Goal: Transaction & Acquisition: Purchase product/service

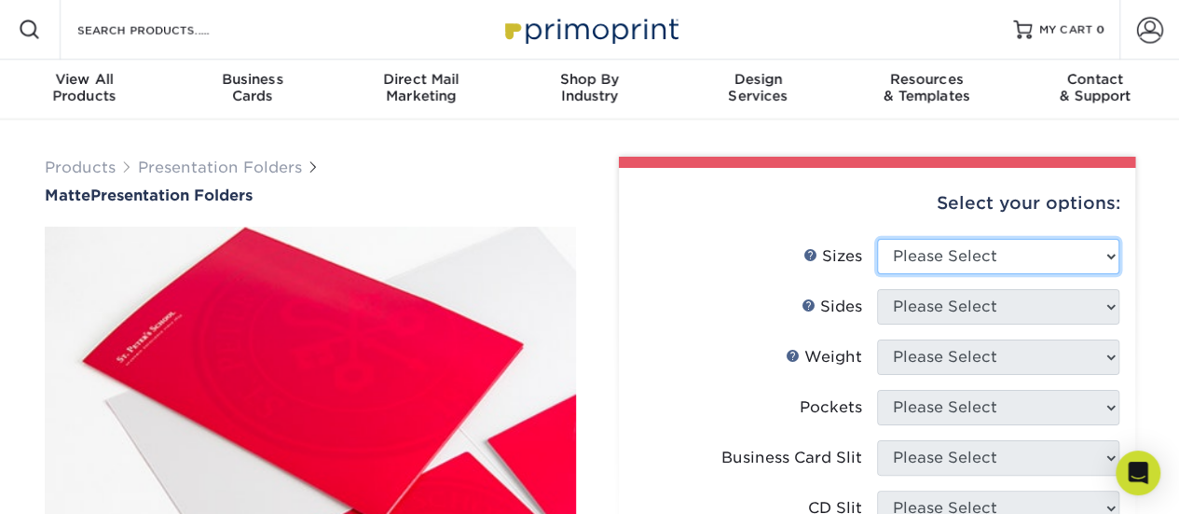
click at [1028, 249] on select "Please Select 6" x 9" 9" x 12"" at bounding box center [998, 256] width 242 height 35
click at [877, 239] on select "Please Select 6" x 9" 9" x 12"" at bounding box center [998, 256] width 242 height 35
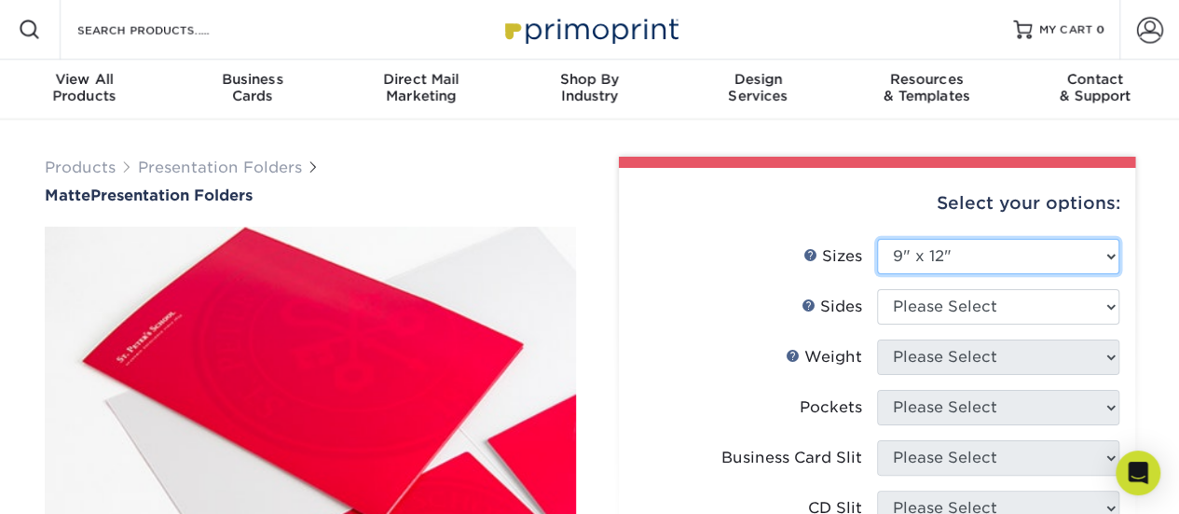
click at [950, 256] on select "Please Select 6" x 9" 9" x 12"" at bounding box center [998, 256] width 242 height 35
select select "6.00x9.00"
click at [877, 239] on select "Please Select 6" x 9" 9" x 12"" at bounding box center [998, 256] width 242 height 35
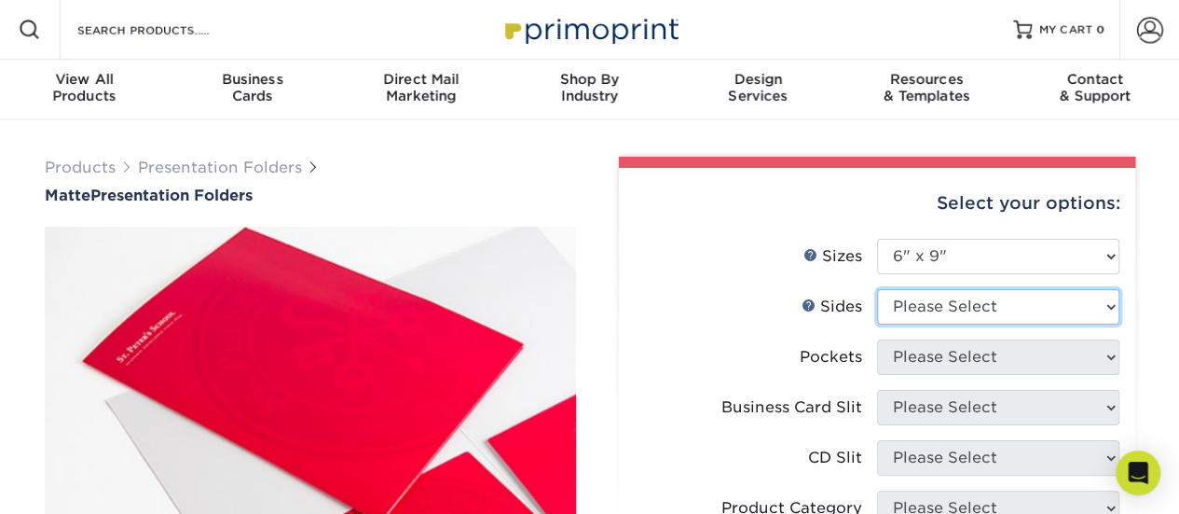
click at [945, 314] on select "Please Select Print Both Sides Print Front Only" at bounding box center [998, 306] width 242 height 35
click at [877, 289] on select "Please Select Print Both Sides Print Front Only" at bounding box center [998, 306] width 242 height 35
drag, startPoint x: 945, startPoint y: 322, endPoint x: 940, endPoint y: 357, distance: 35.9
click at [0, 0] on select "Please Select" at bounding box center [0, 0] width 0 height 0
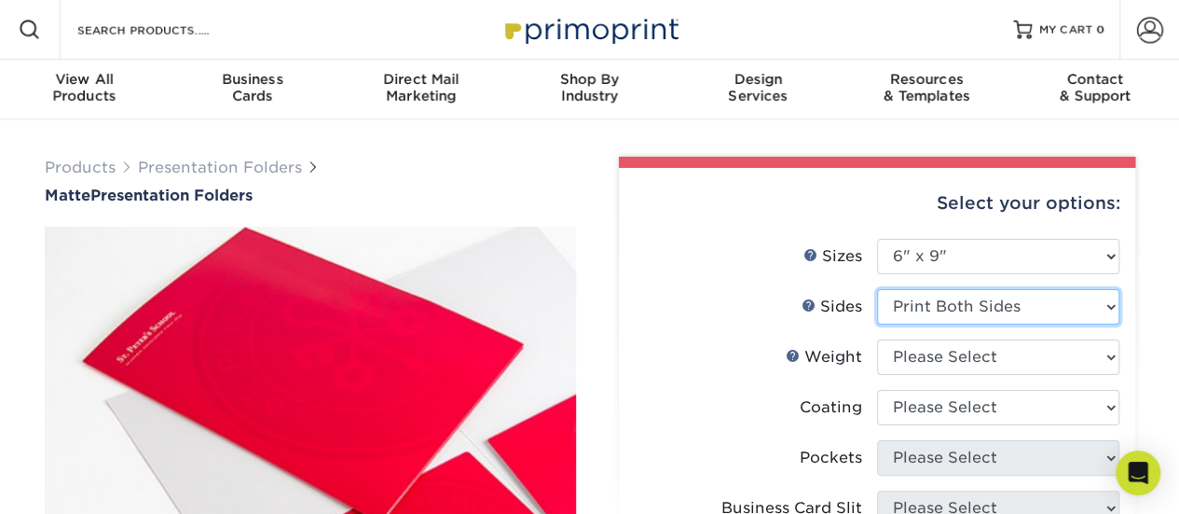
click at [935, 306] on select "Please Select Print Both Sides Print Front Only" at bounding box center [998, 306] width 242 height 35
select select "32d3c223-f82c-492b-b915-ba065a00862f"
click at [877, 289] on select "Please Select Print Both Sides Print Front Only" at bounding box center [998, 306] width 242 height 35
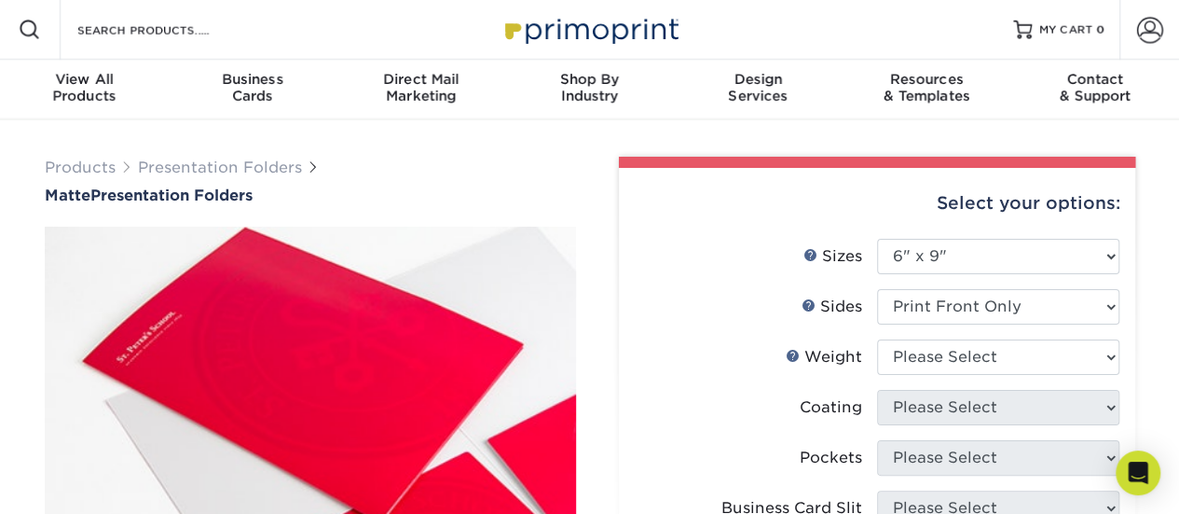
click at [772, 369] on label "Weight Help Weight" at bounding box center [756, 356] width 242 height 35
click at [1011, 357] on select "Please Select 14PT 16PT" at bounding box center [998, 356] width 242 height 35
select select "14PT"
click at [877, 339] on select "Please Select 14PT 16PT" at bounding box center [998, 356] width 242 height 35
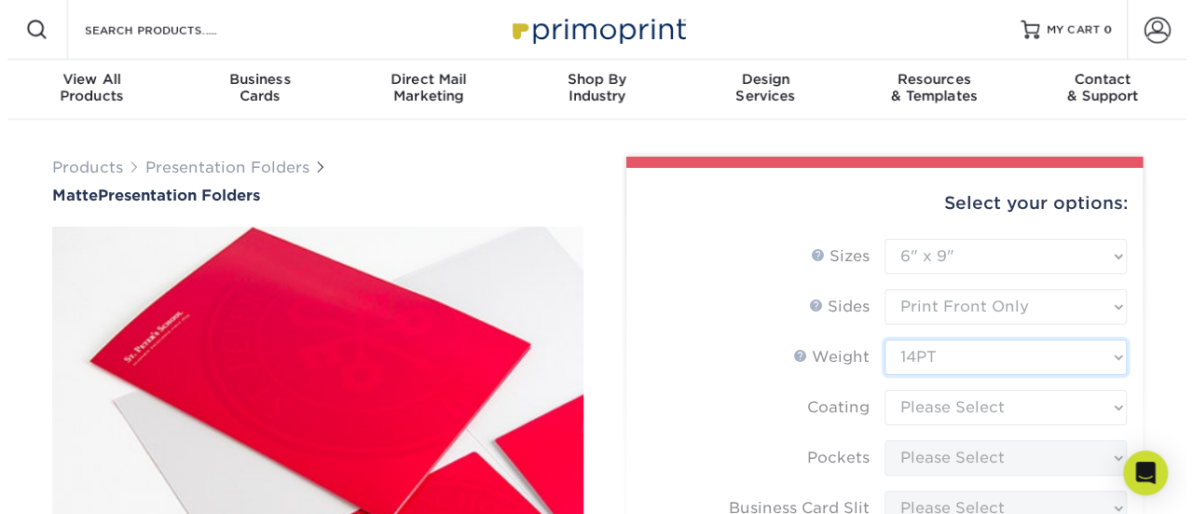
scroll to position [56, 0]
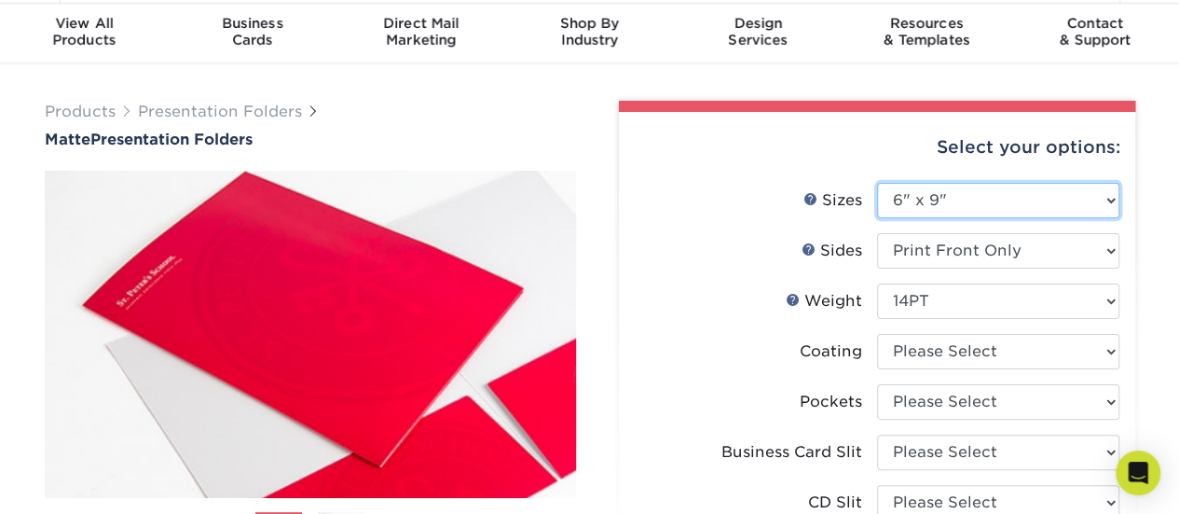
click at [986, 195] on select "Please Select 6" x 9" 9" x 12"" at bounding box center [998, 200] width 242 height 35
select select "9.00x12.00"
click at [877, 183] on select "Please Select 6" x 9" 9" x 12"" at bounding box center [998, 200] width 242 height 35
select select
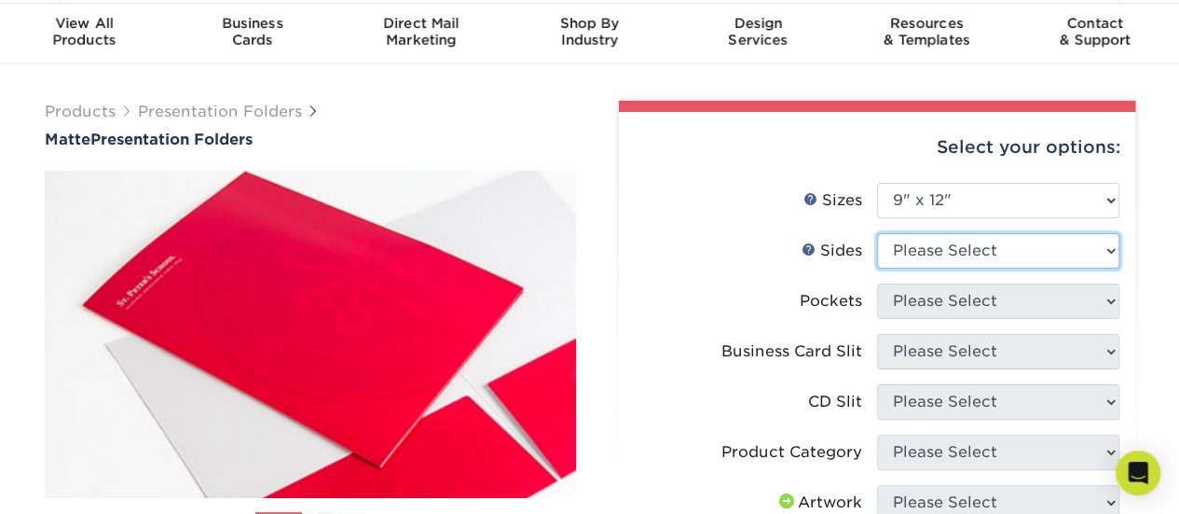
click at [958, 253] on select "Please Select Print Both Sides Print Front Only" at bounding box center [998, 250] width 242 height 35
select select "32d3c223-f82c-492b-b915-ba065a00862f"
click at [877, 233] on select "Please Select Print Both Sides Print Front Only" at bounding box center [998, 250] width 242 height 35
select select
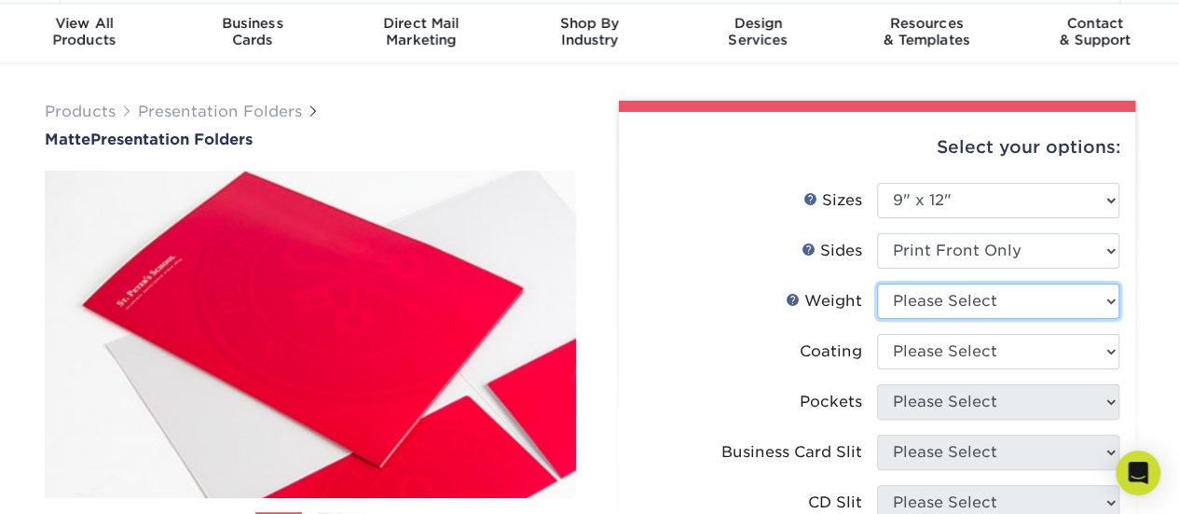
click at [951, 294] on select "Please Select 14PT 16PT" at bounding box center [998, 300] width 242 height 35
select select "14PT"
click at [877, 283] on select "Please Select 14PT 16PT" at bounding box center [998, 300] width 242 height 35
select select "-1"
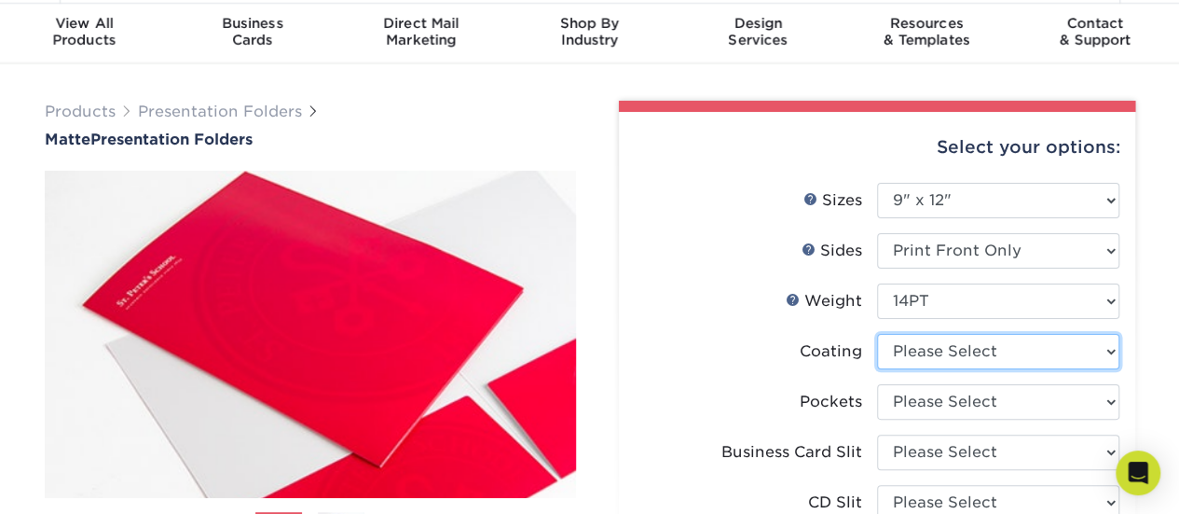
click at [930, 352] on select at bounding box center [998, 351] width 242 height 35
select select "121bb7b5-3b4d-429f-bd8d-bbf80e953313"
click at [877, 334] on select at bounding box center [998, 351] width 242 height 35
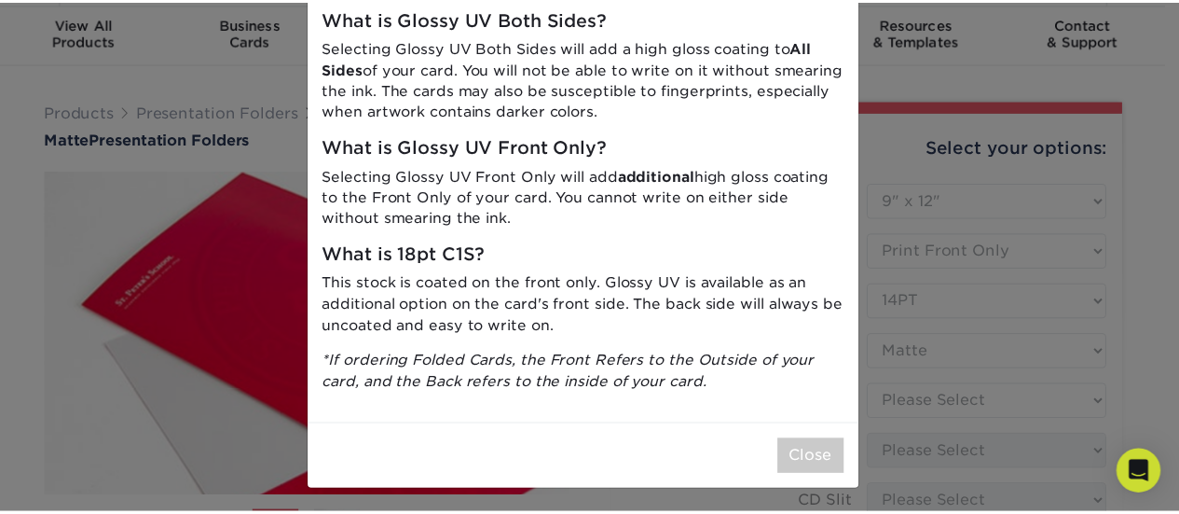
scroll to position [93, 0]
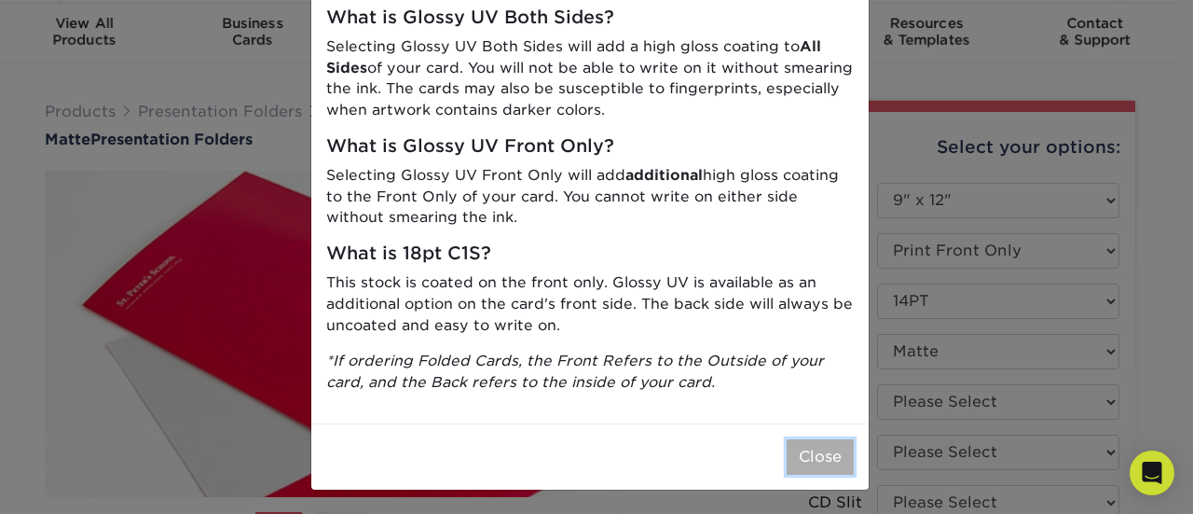
click at [795, 448] on button "Close" at bounding box center [820, 456] width 67 height 35
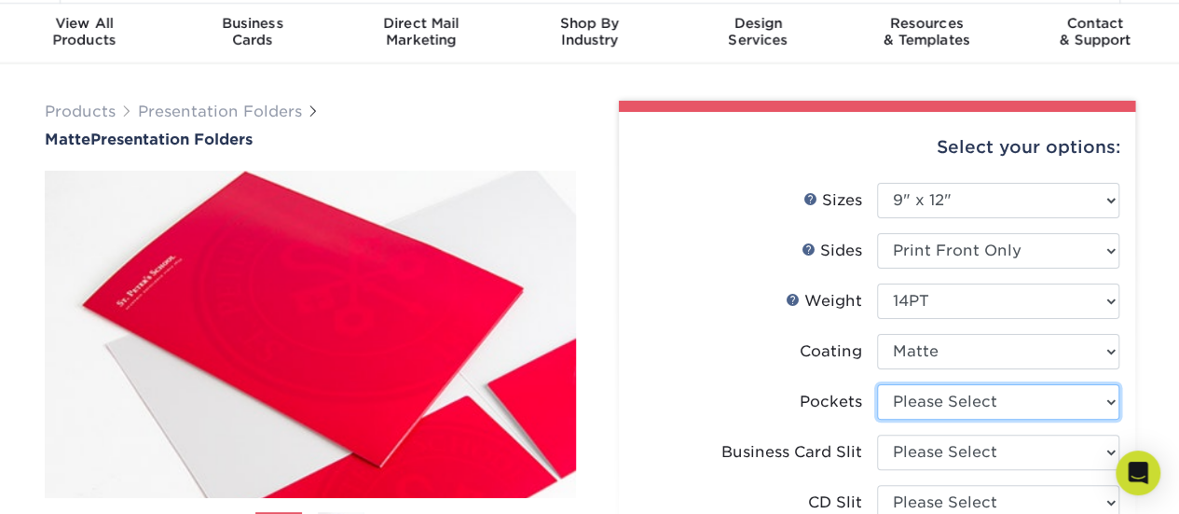
click at [938, 406] on select "Please Select 1 Pocket on the Left (Front) Side 1 Pocket on the Right (Back) Si…" at bounding box center [998, 401] width 242 height 35
click at [877, 384] on select "Please Select 1 Pocket on the Left (Front) Side 1 Pocket on the Right (Back) Si…" at bounding box center [998, 401] width 242 height 35
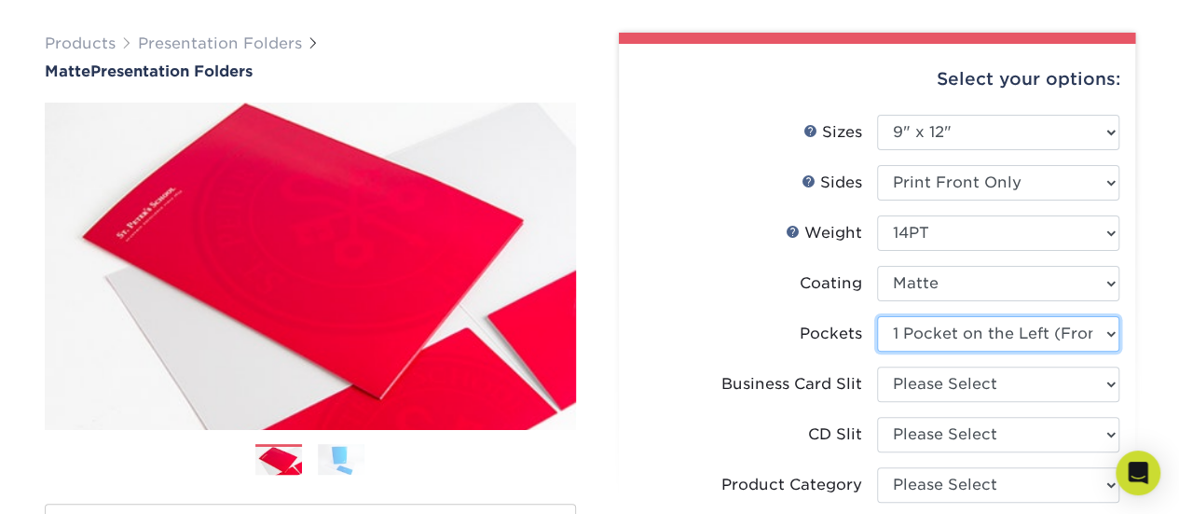
scroll to position [127, 0]
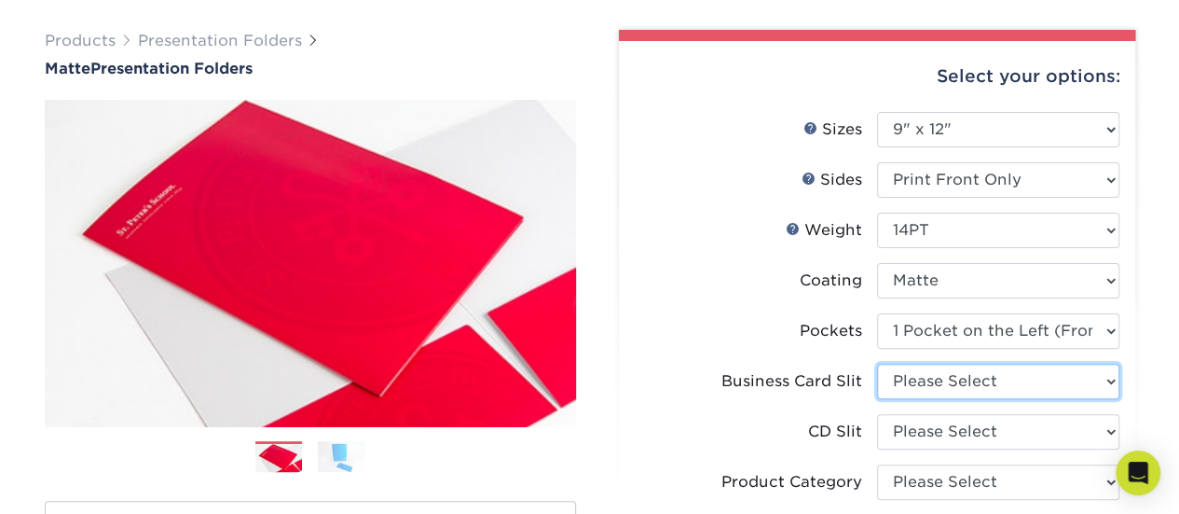
click at [908, 383] on select "Please Select No Business Card Slits On Both Pockets - Horizontal On Both Pocke…" at bounding box center [998, 381] width 242 height 35
click at [687, 393] on label "Business Card Slit" at bounding box center [756, 381] width 242 height 35
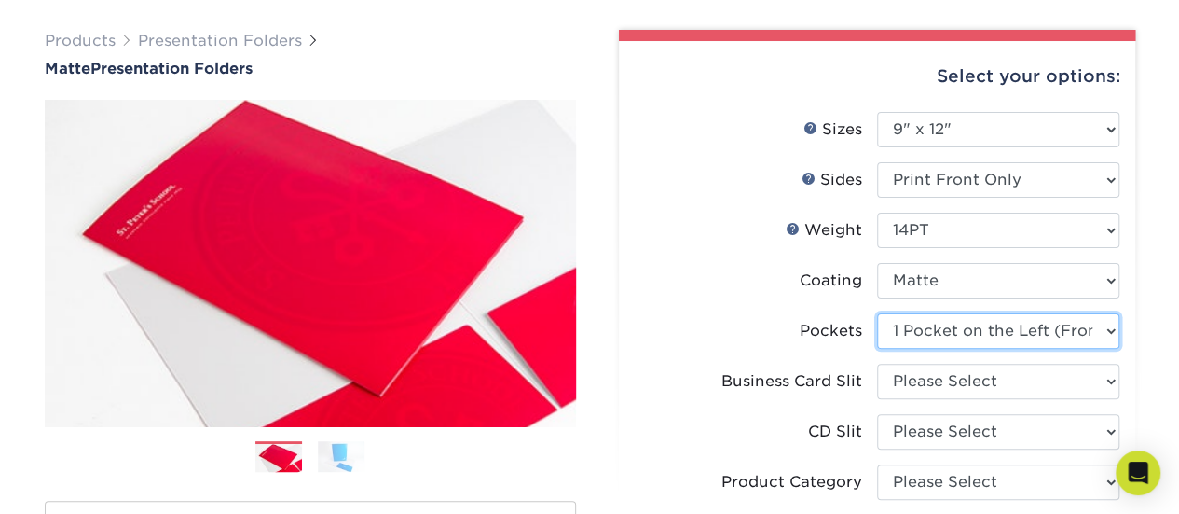
click at [930, 333] on select "Please Select 1 Pocket on the Left (Front) Side 1 Pocket on the Right (Back) Si…" at bounding box center [998, 330] width 242 height 35
select select "e8427203-e3c7-4640-a4e8-bae00c228d98"
click at [877, 313] on select "Please Select 1 Pocket on the Left (Front) Side 1 Pocket on the Right (Back) Si…" at bounding box center [998, 330] width 242 height 35
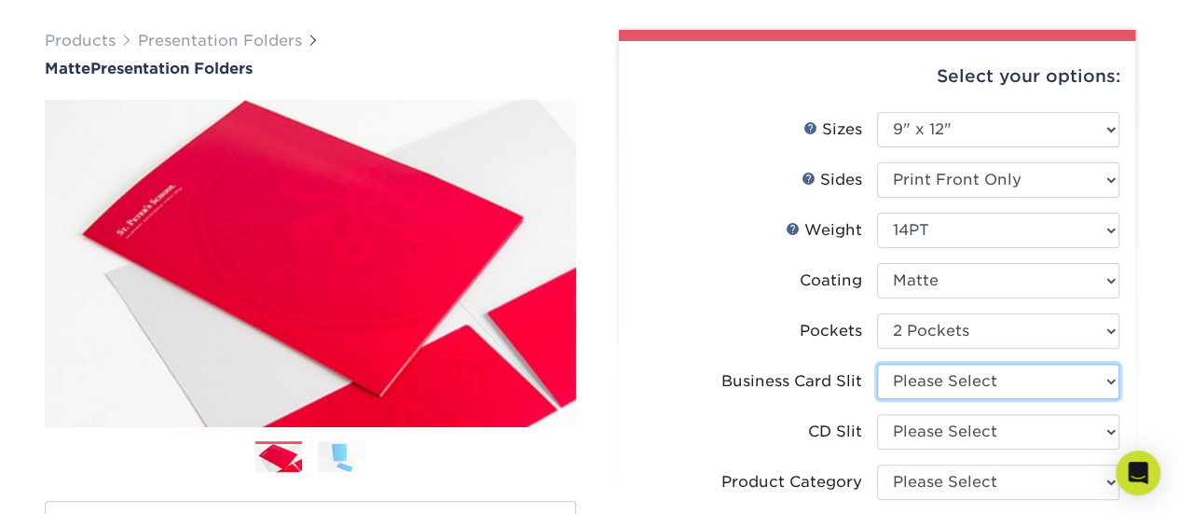
click at [910, 376] on select "Please Select No Business Card Slits On Both Pockets - Horizontal On Both Pocke…" at bounding box center [998, 381] width 242 height 35
select select "9724ca60-ead4-43f8-a546-b15fcffaa25d"
click at [877, 364] on select "Please Select No Business Card Slits On Both Pockets - Horizontal On Both Pocke…" at bounding box center [998, 381] width 242 height 35
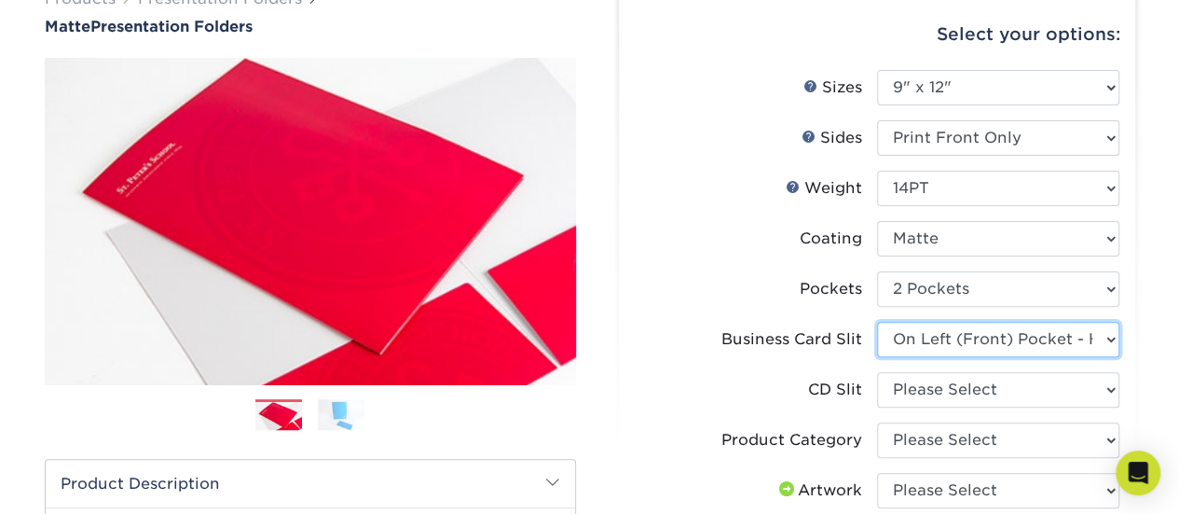
scroll to position [170, 0]
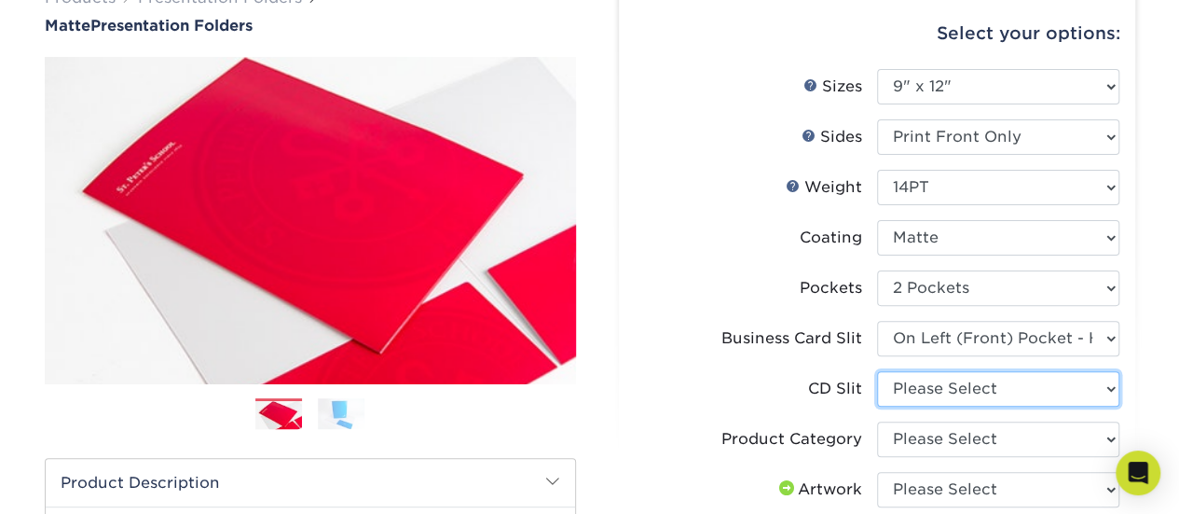
click at [889, 398] on select "Please Select No CD Slit On the Left (Front) Pocket On the Right (Back) Pocket" at bounding box center [998, 388] width 242 height 35
select select "a092264a-7428-4d8e-b024-417dbebc6e25"
click at [877, 371] on select "Please Select No CD Slit On the Left (Front) Pocket On the Right (Back) Pocket" at bounding box center [998, 388] width 242 height 35
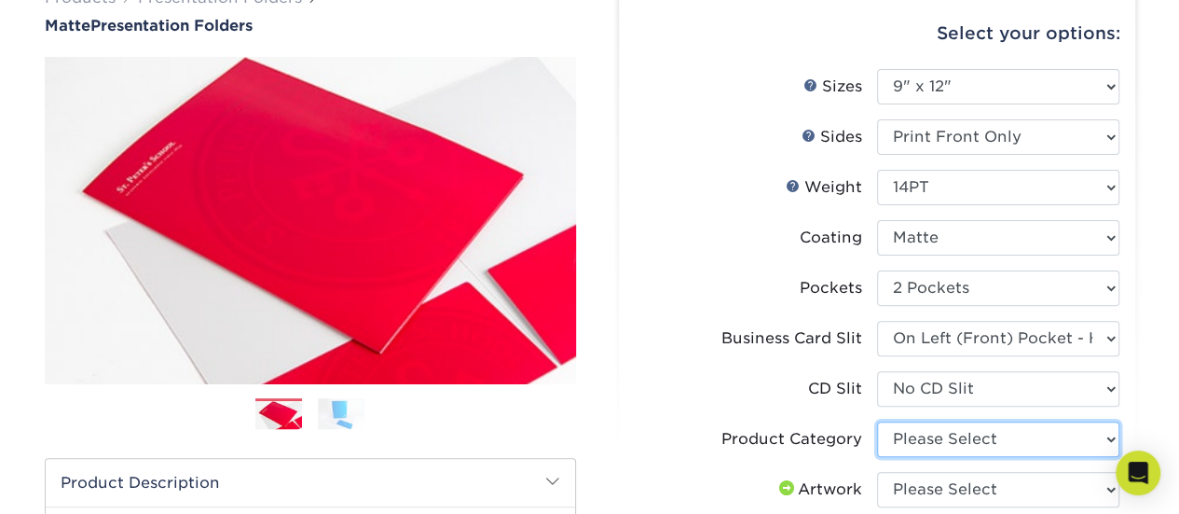
click at [914, 435] on select "Please Select Presentation Folders" at bounding box center [998, 438] width 242 height 35
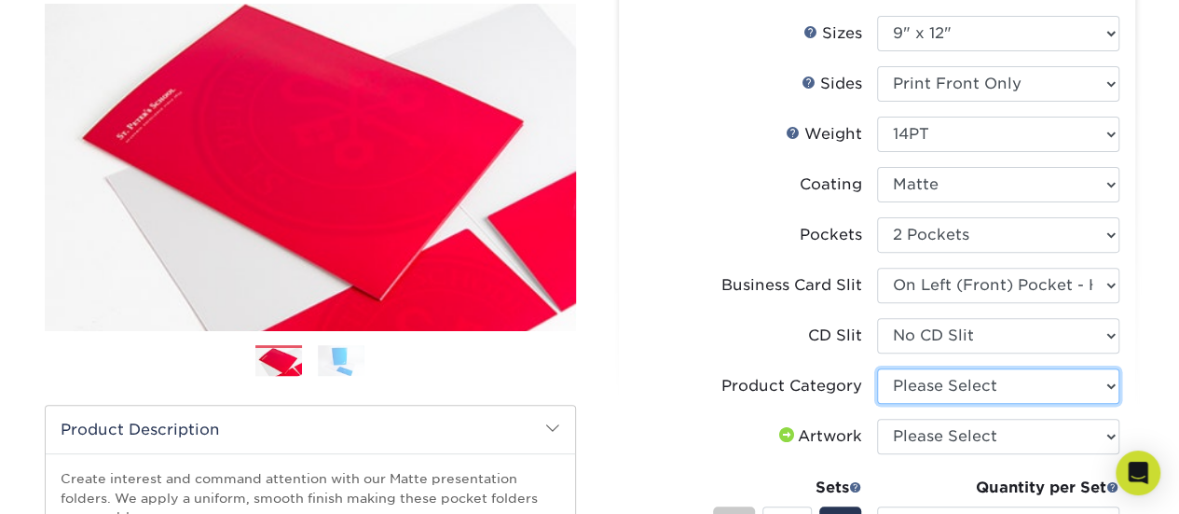
scroll to position [224, 0]
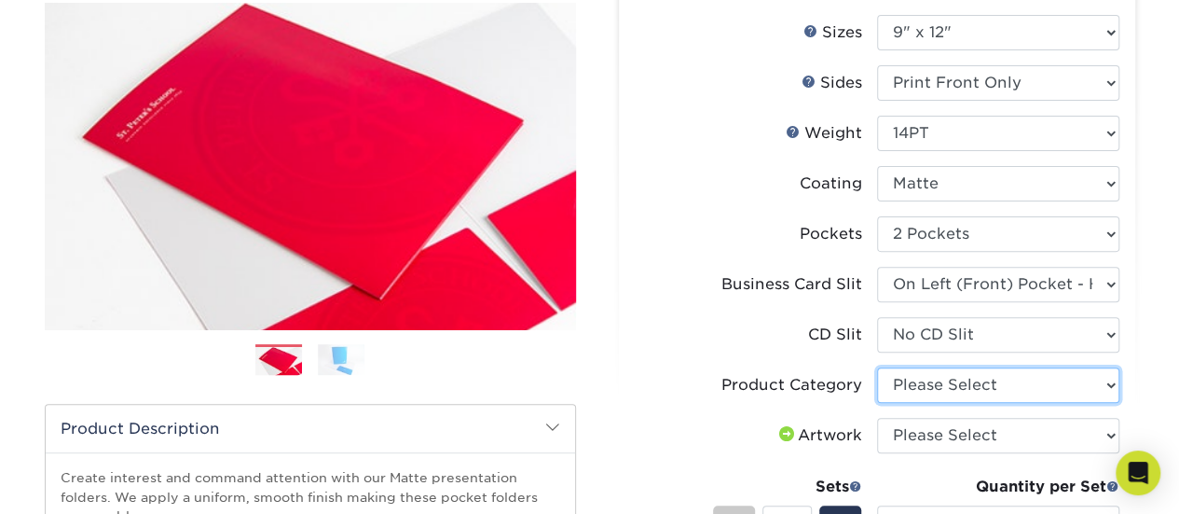
click at [931, 393] on select "Please Select Presentation Folders" at bounding box center [998, 384] width 242 height 35
select select "57f7a581-ec4a-49d7-930d-eb044a1d12ac"
click at [877, 367] on select "Please Select Presentation Folders" at bounding box center [998, 384] width 242 height 35
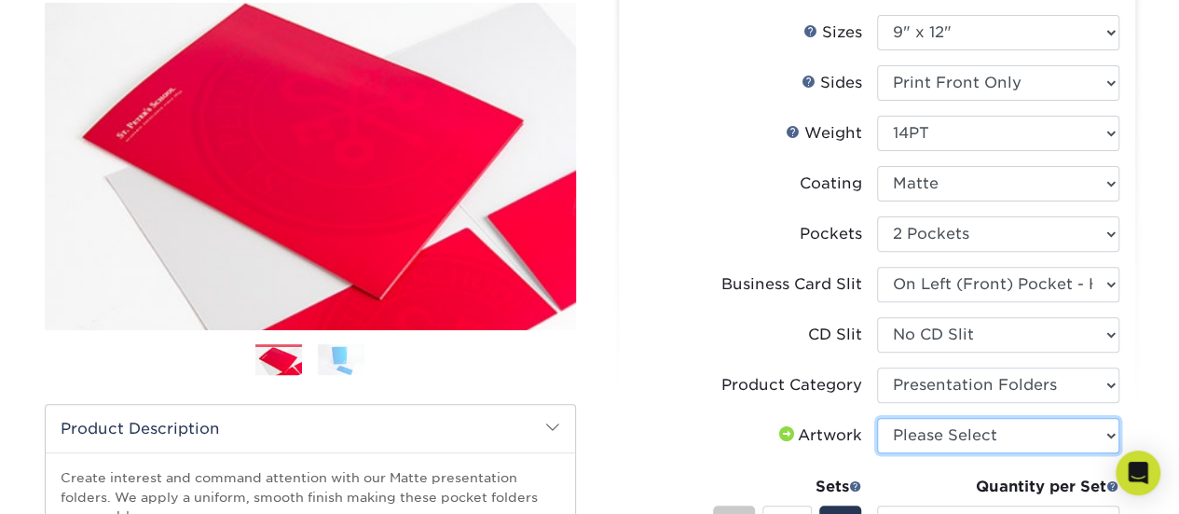
click at [934, 434] on select "Please Select I will upload files I need a design - $75" at bounding box center [998, 435] width 242 height 35
select select "upload"
click at [877, 418] on select "Please Select I will upload files I need a design - $75" at bounding box center [998, 435] width 242 height 35
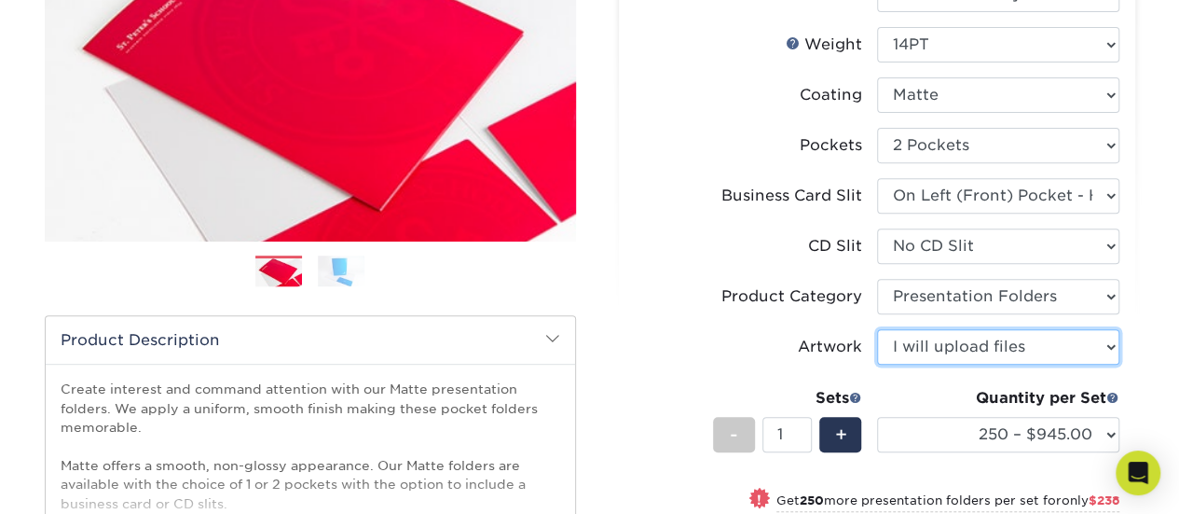
scroll to position [127, 0]
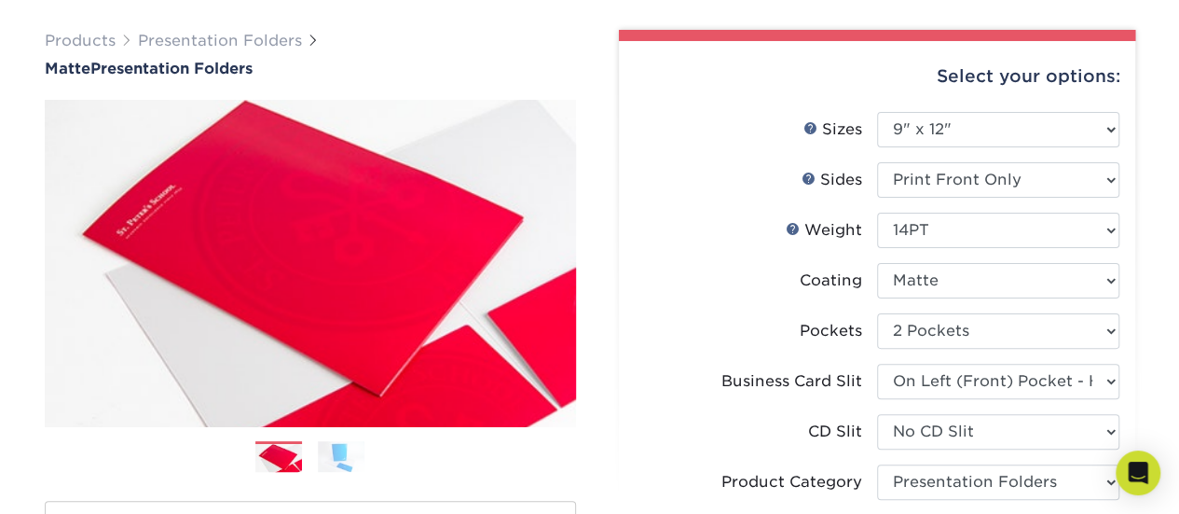
click at [699, 287] on label "Coating" at bounding box center [756, 280] width 242 height 35
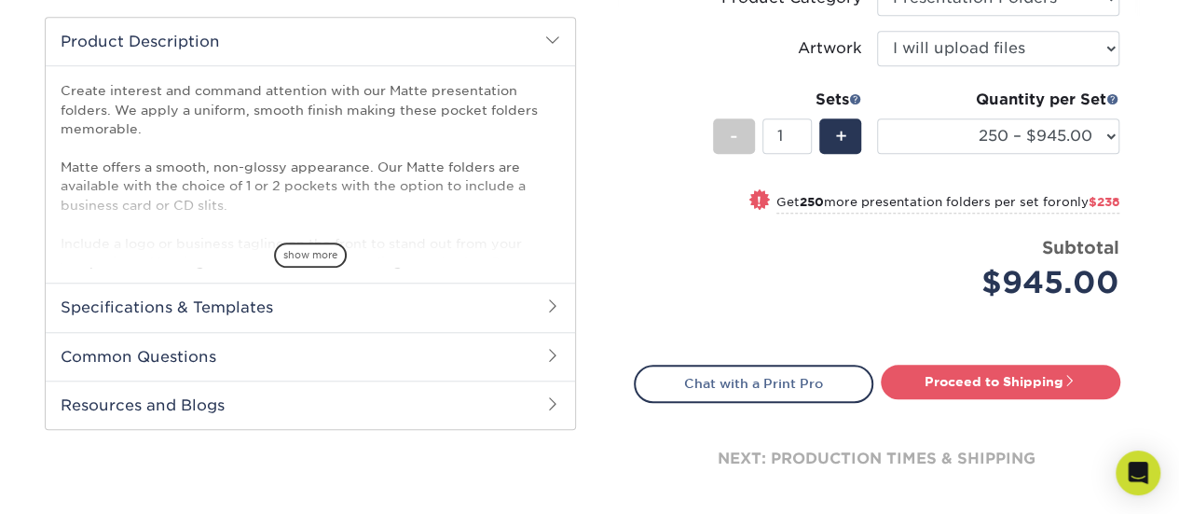
scroll to position [622, 0]
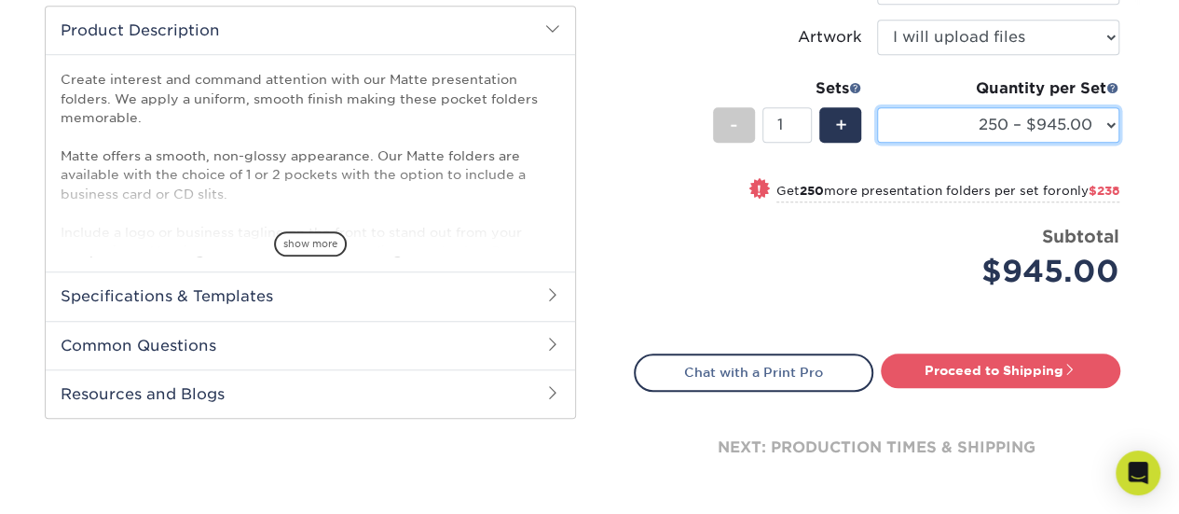
click at [981, 123] on select "250 – $945.00 500 – $1183.00 1000 – $1462.00 2500 – $2613.00 5000 – $4099.00 10…" at bounding box center [998, 124] width 242 height 35
click at [758, 292] on div "Price per set $945.00" at bounding box center [756, 259] width 242 height 71
